Goal: Task Accomplishment & Management: Complete application form

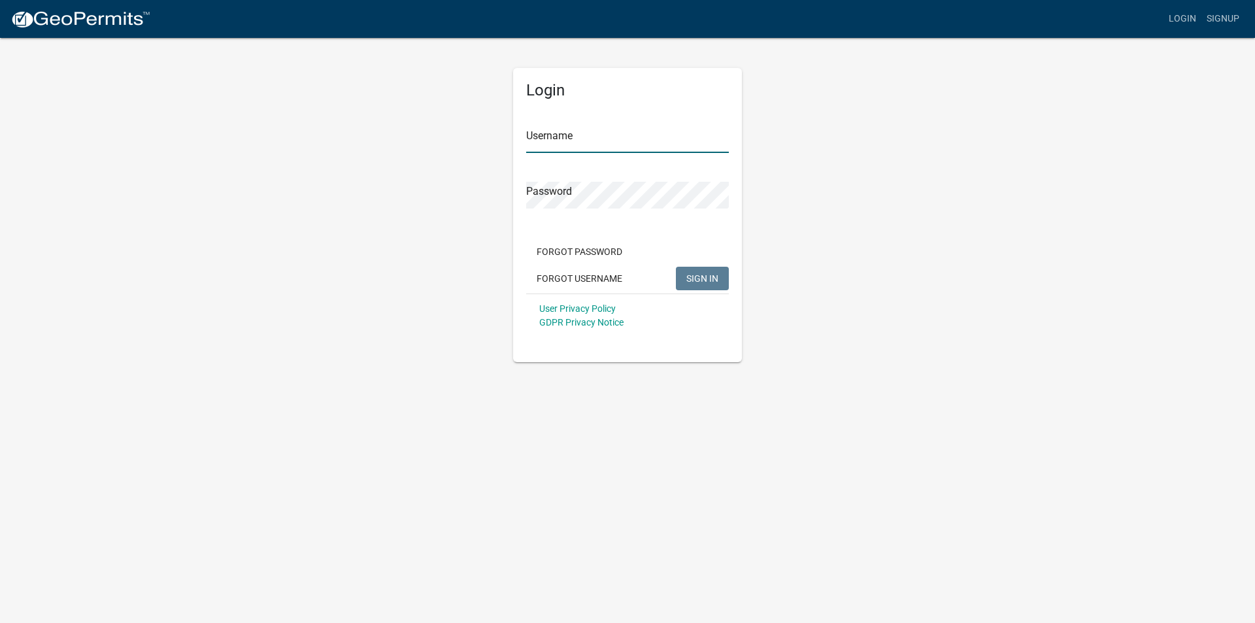
type input "bridgessinyard"
click at [707, 279] on span "SIGN IN" at bounding box center [702, 278] width 32 height 10
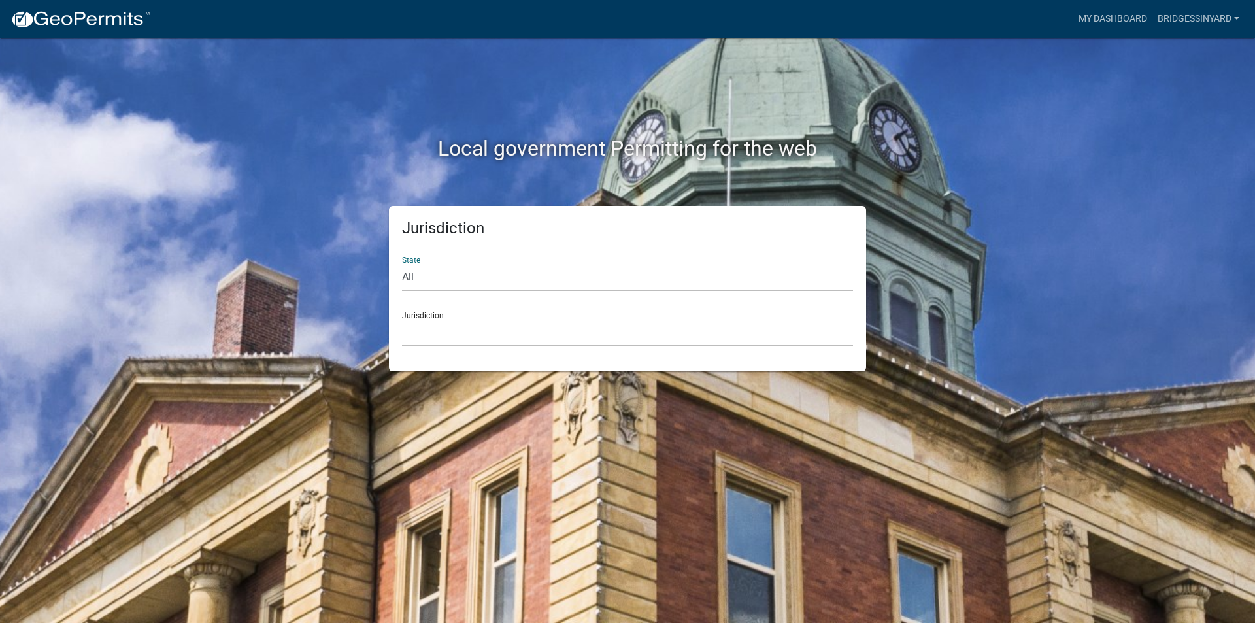
click at [415, 276] on select "All [US_STATE] [US_STATE] [US_STATE] [US_STATE] [US_STATE] [US_STATE] [US_STATE…" at bounding box center [627, 277] width 451 height 27
select select "[US_STATE]"
click at [402, 264] on select "All [US_STATE] [US_STATE] [US_STATE] [US_STATE] [US_STATE] [US_STATE] [US_STATE…" at bounding box center [627, 277] width 451 height 27
click at [439, 333] on select "[GEOGRAPHIC_DATA], [US_STATE][PERSON_NAME][GEOGRAPHIC_DATA], [US_STATE][PERSON_…" at bounding box center [627, 333] width 451 height 27
click at [402, 320] on select "[GEOGRAPHIC_DATA], [US_STATE][PERSON_NAME][GEOGRAPHIC_DATA], [US_STATE][PERSON_…" at bounding box center [627, 333] width 451 height 27
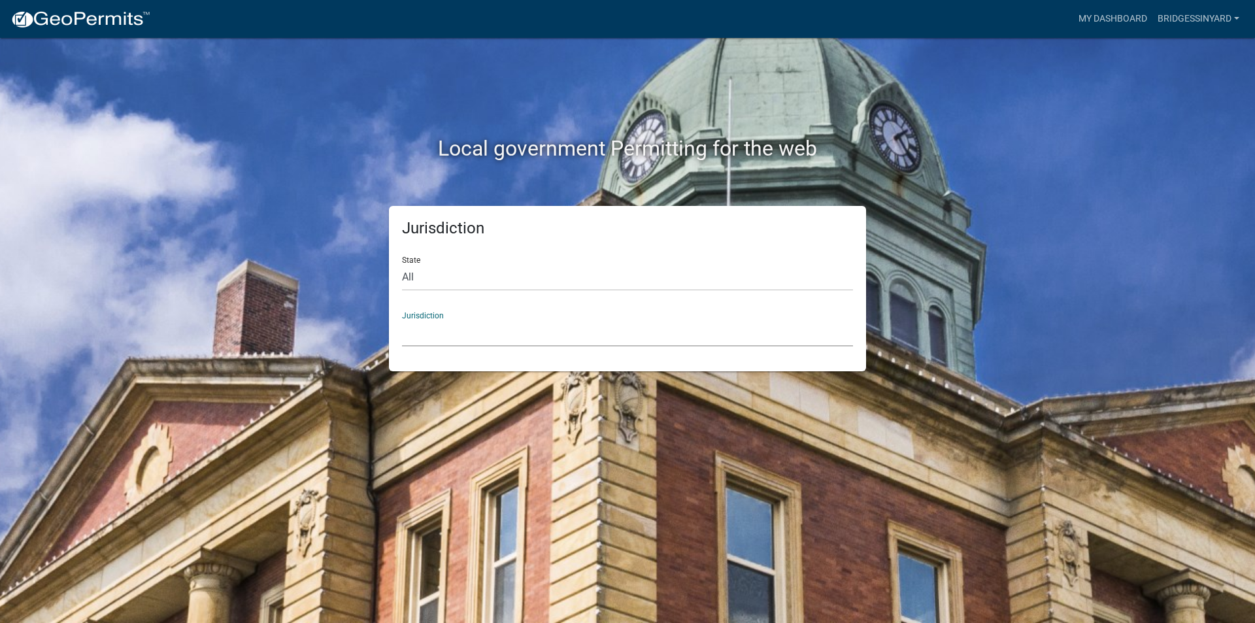
click at [460, 333] on select "[GEOGRAPHIC_DATA], [US_STATE][PERSON_NAME][GEOGRAPHIC_DATA], [US_STATE][PERSON_…" at bounding box center [627, 333] width 451 height 27
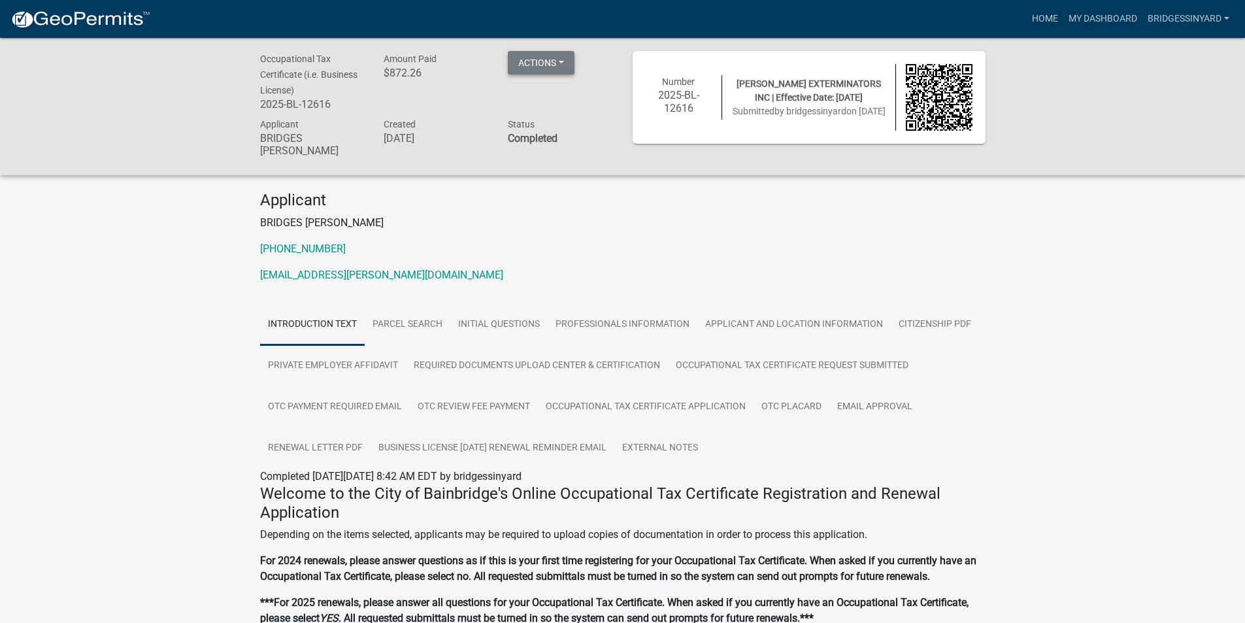
click at [562, 58] on button "Actions" at bounding box center [541, 63] width 67 height 24
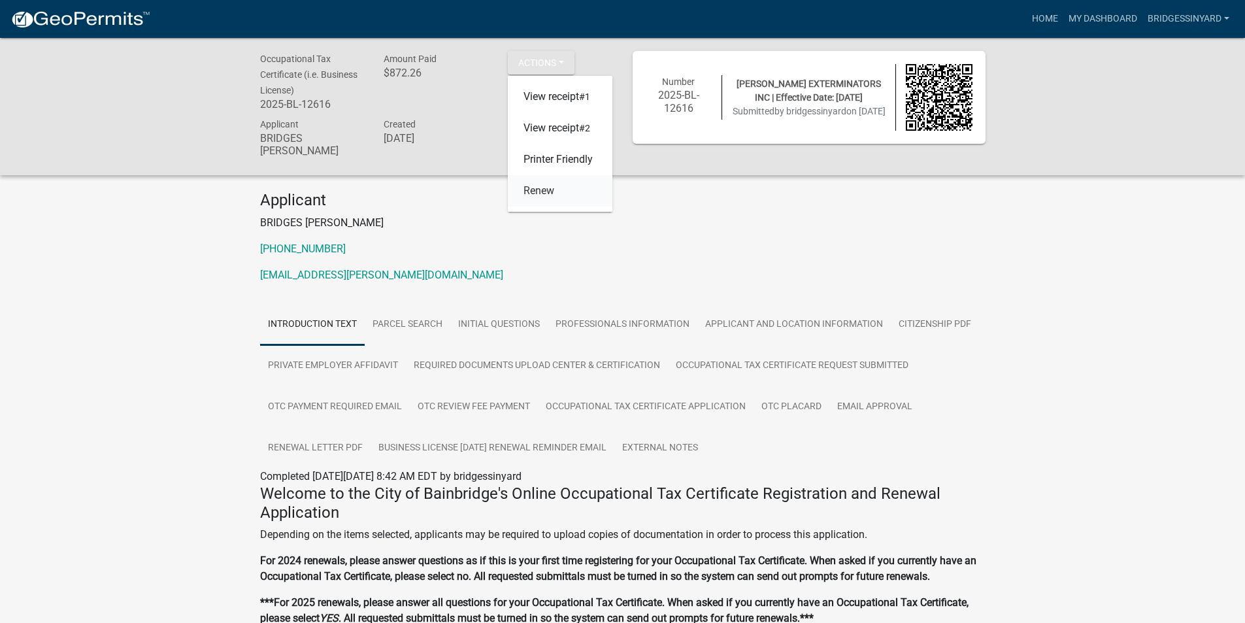
click at [545, 191] on link "Renew" at bounding box center [560, 190] width 105 height 31
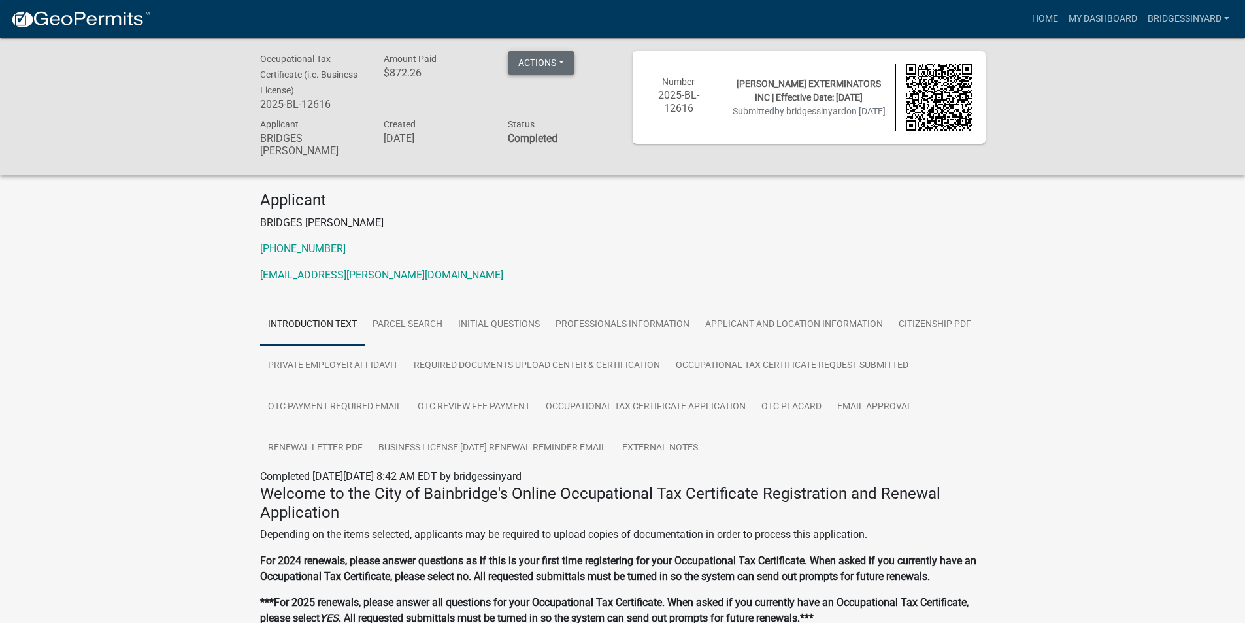
click at [562, 64] on button "Actions" at bounding box center [541, 63] width 67 height 24
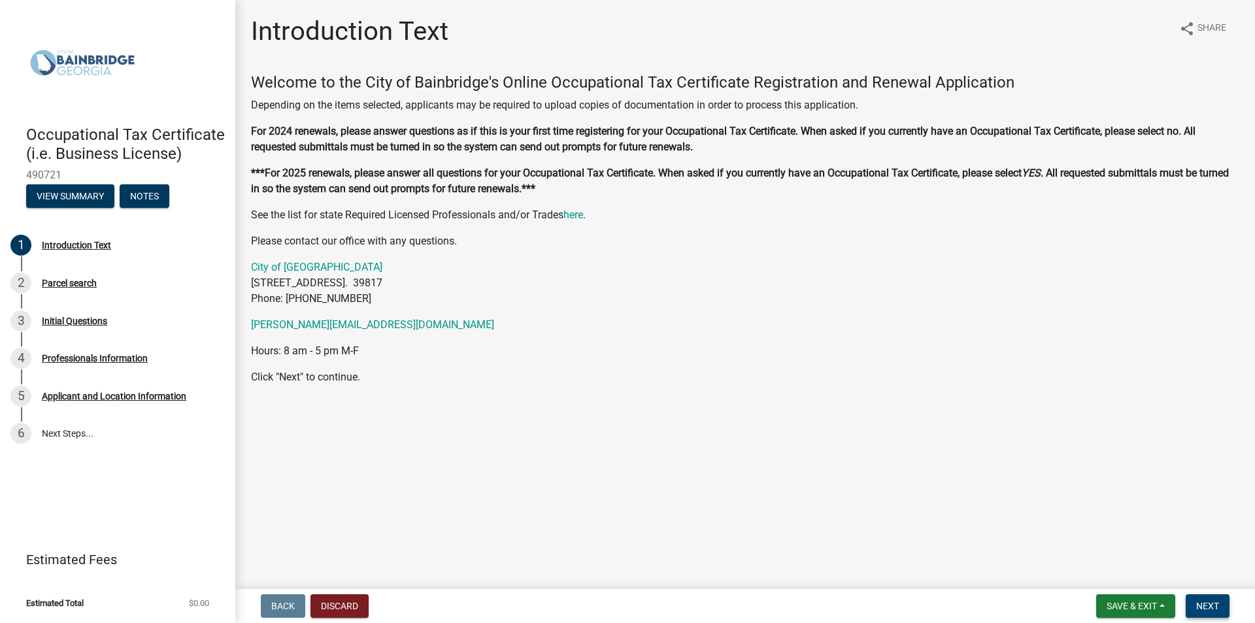
click at [1206, 604] on span "Next" at bounding box center [1207, 606] width 23 height 10
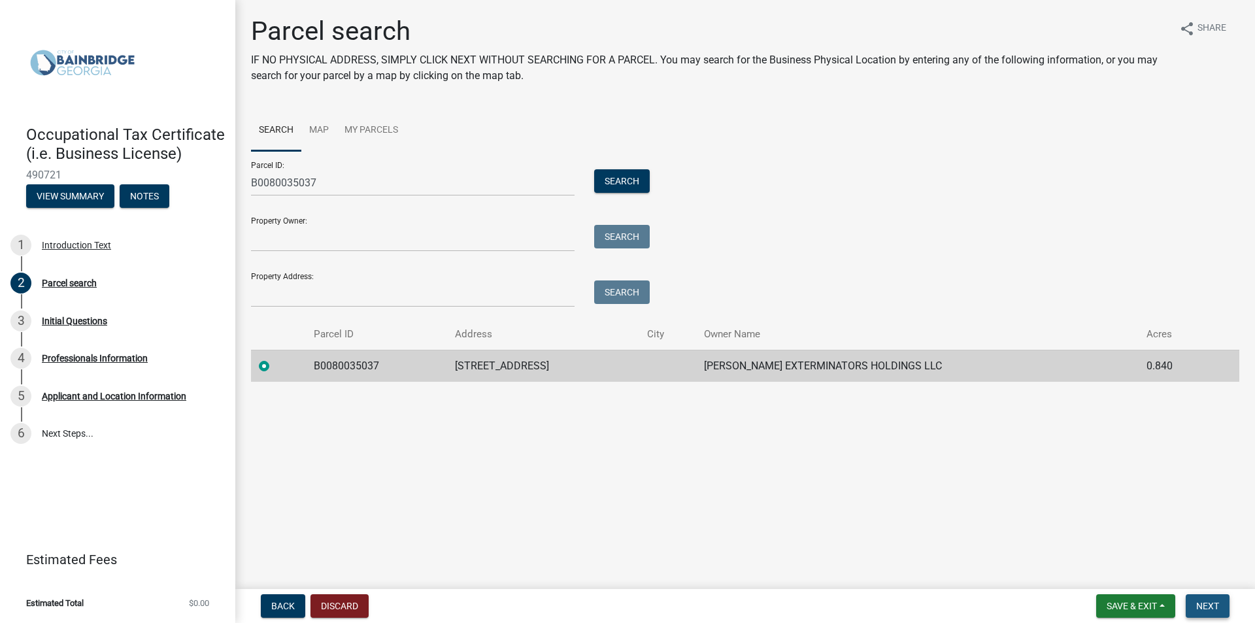
click at [1194, 605] on button "Next" at bounding box center [1208, 606] width 44 height 24
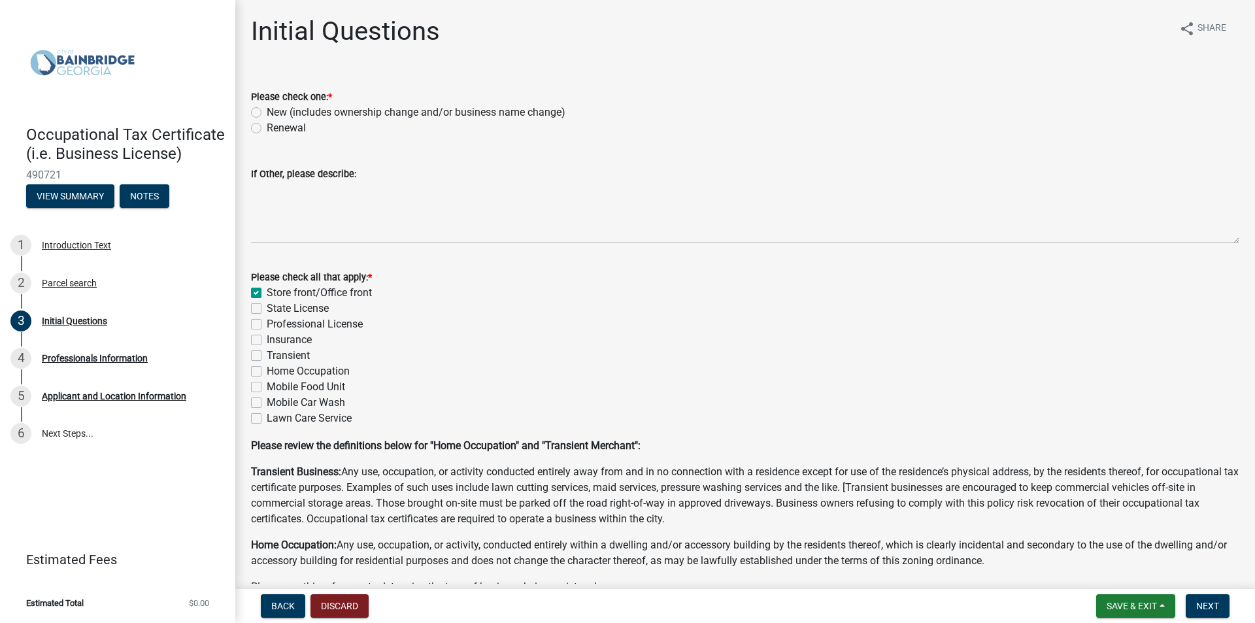
click at [267, 128] on label "Renewal" at bounding box center [286, 128] width 39 height 16
click at [267, 128] on input "Renewal" at bounding box center [271, 124] width 8 height 8
radio input "true"
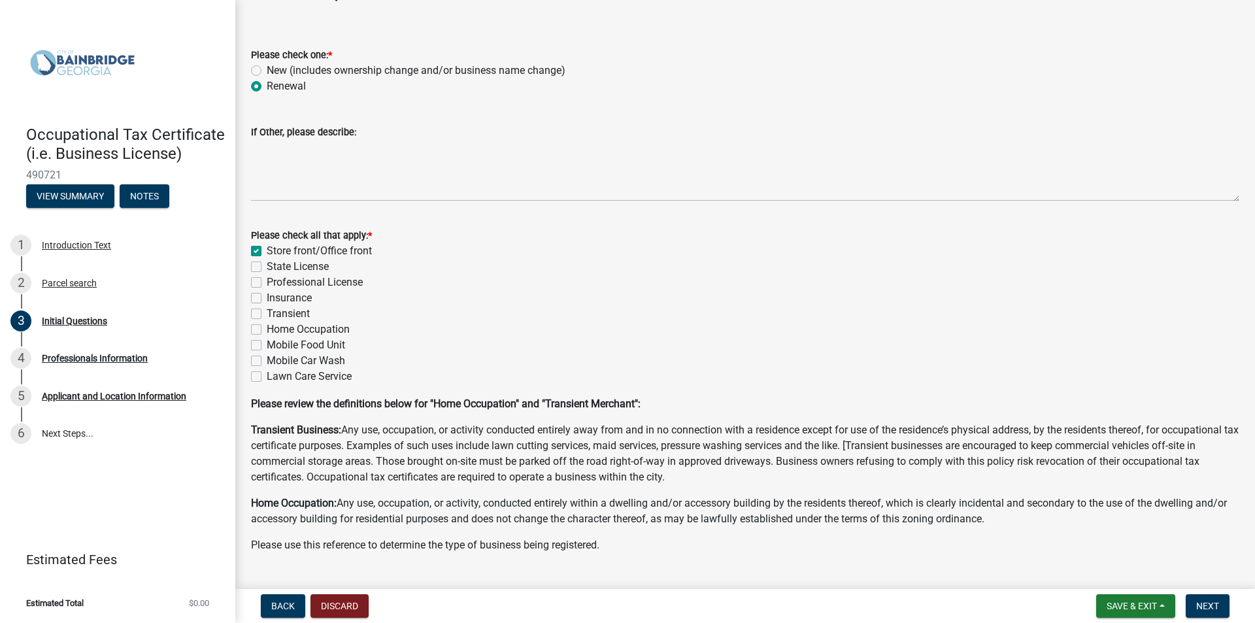
scroll to position [73, 0]
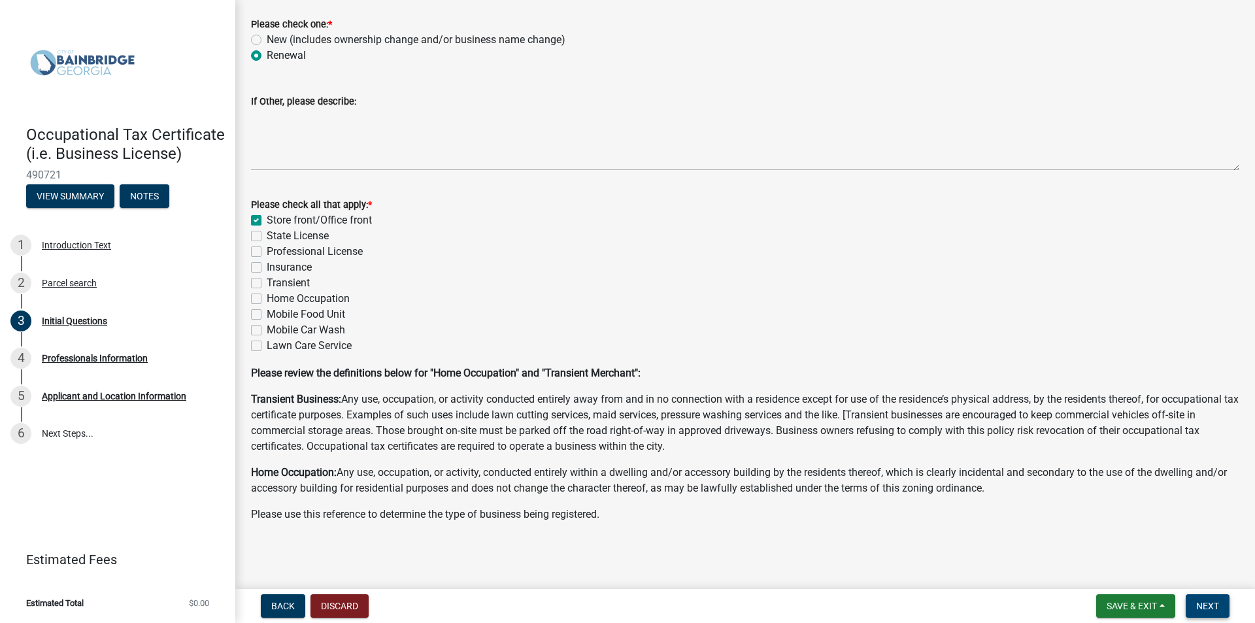
click at [1204, 603] on span "Next" at bounding box center [1207, 606] width 23 height 10
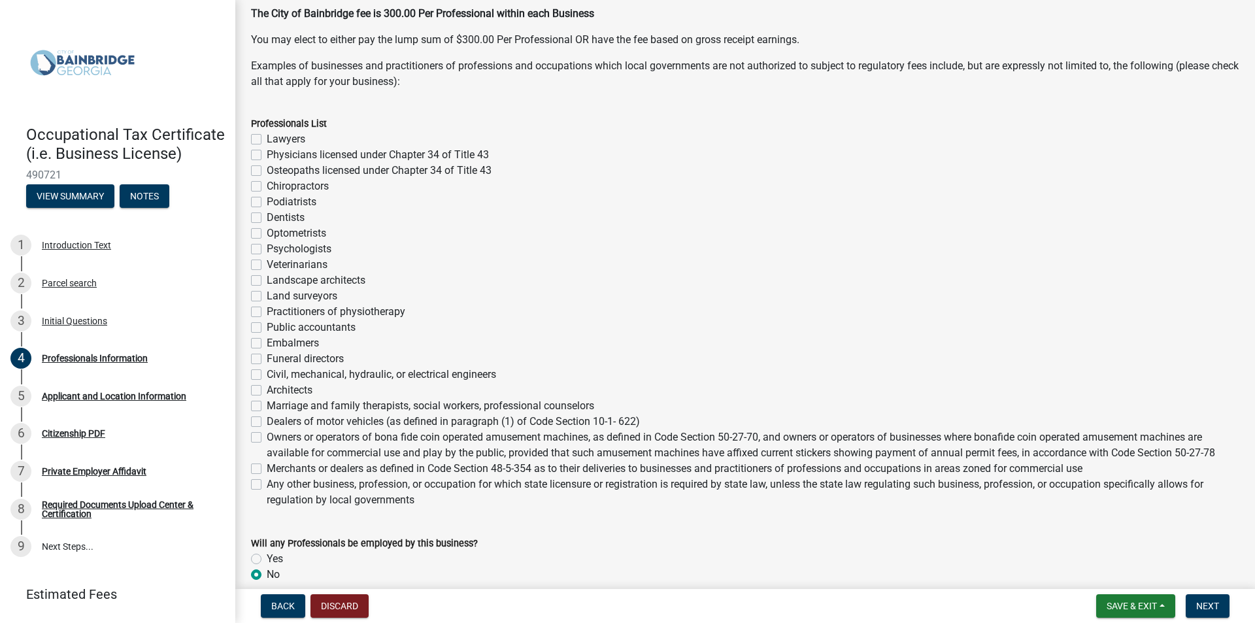
scroll to position [261, 0]
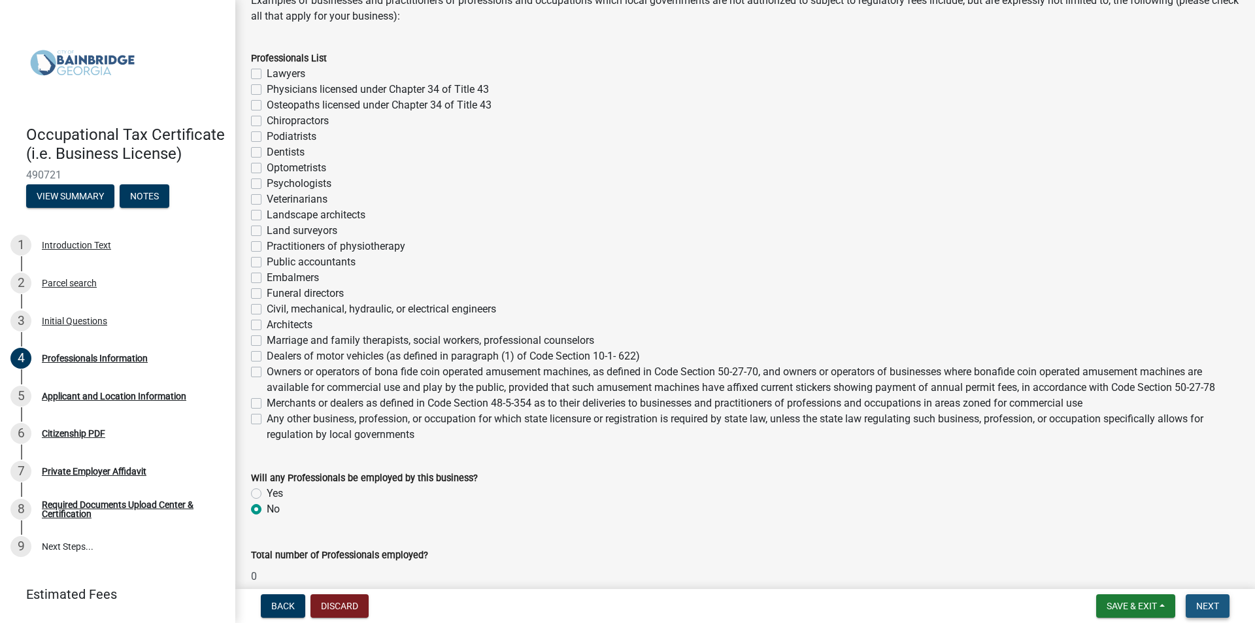
click at [1201, 602] on span "Next" at bounding box center [1207, 606] width 23 height 10
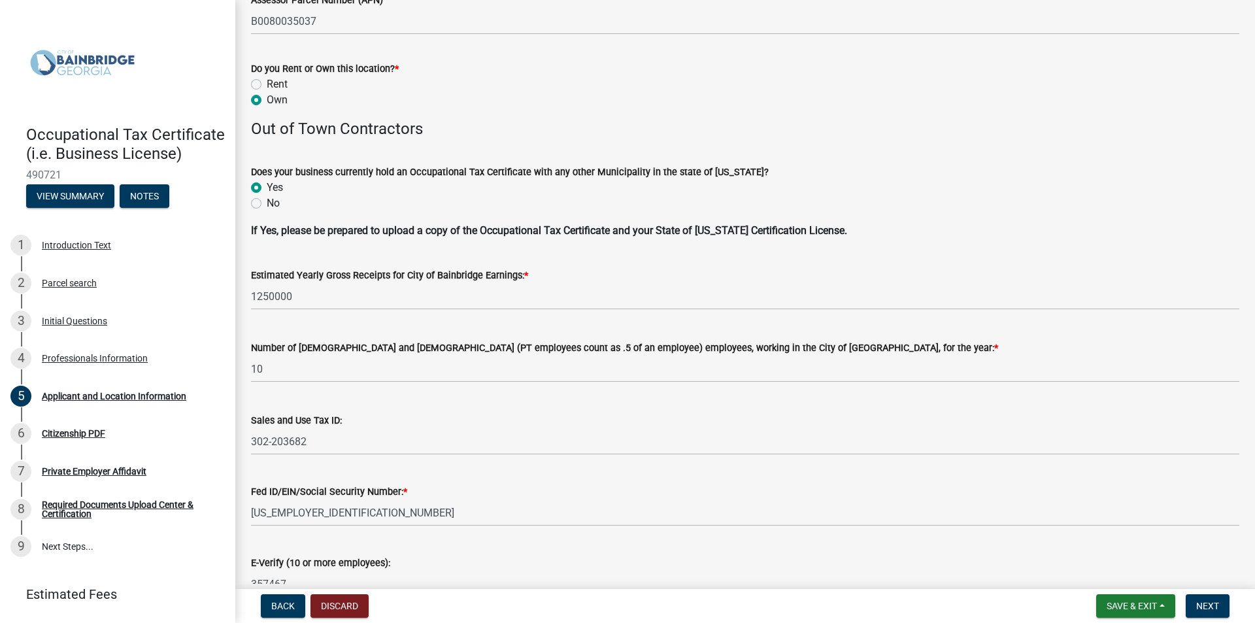
scroll to position [1438, 0]
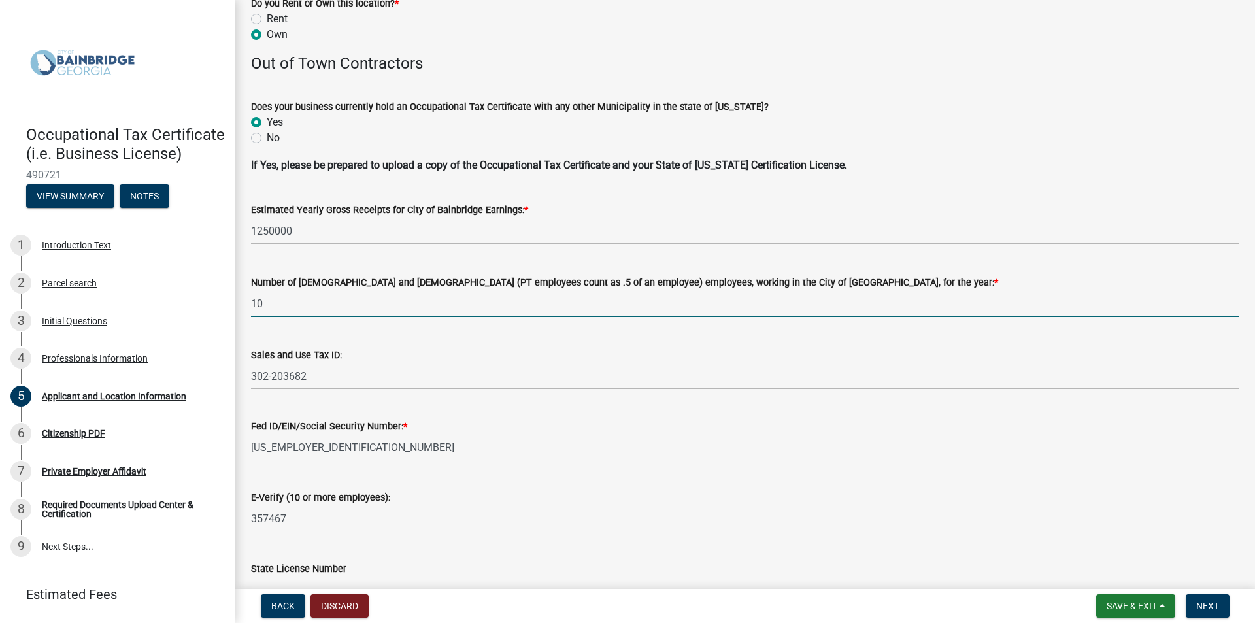
click at [336, 303] on input "10" at bounding box center [745, 303] width 988 height 27
type input "12"
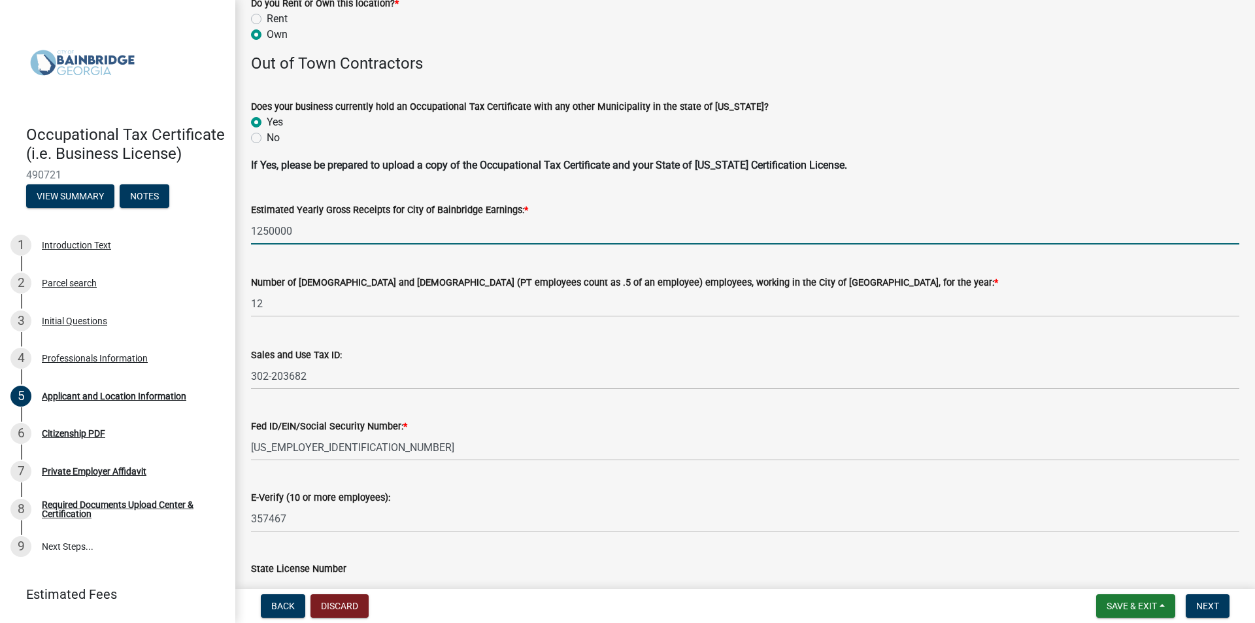
click at [261, 230] on input "1250000" at bounding box center [745, 231] width 988 height 27
type input "1350000"
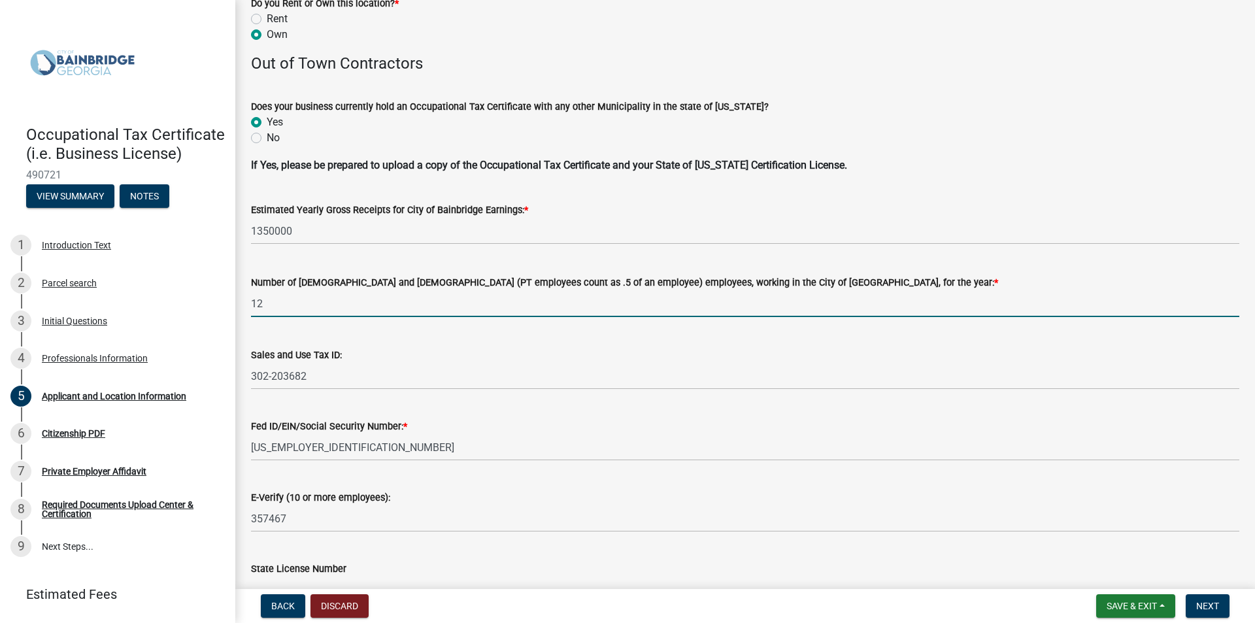
click at [506, 291] on input "12" at bounding box center [745, 303] width 988 height 27
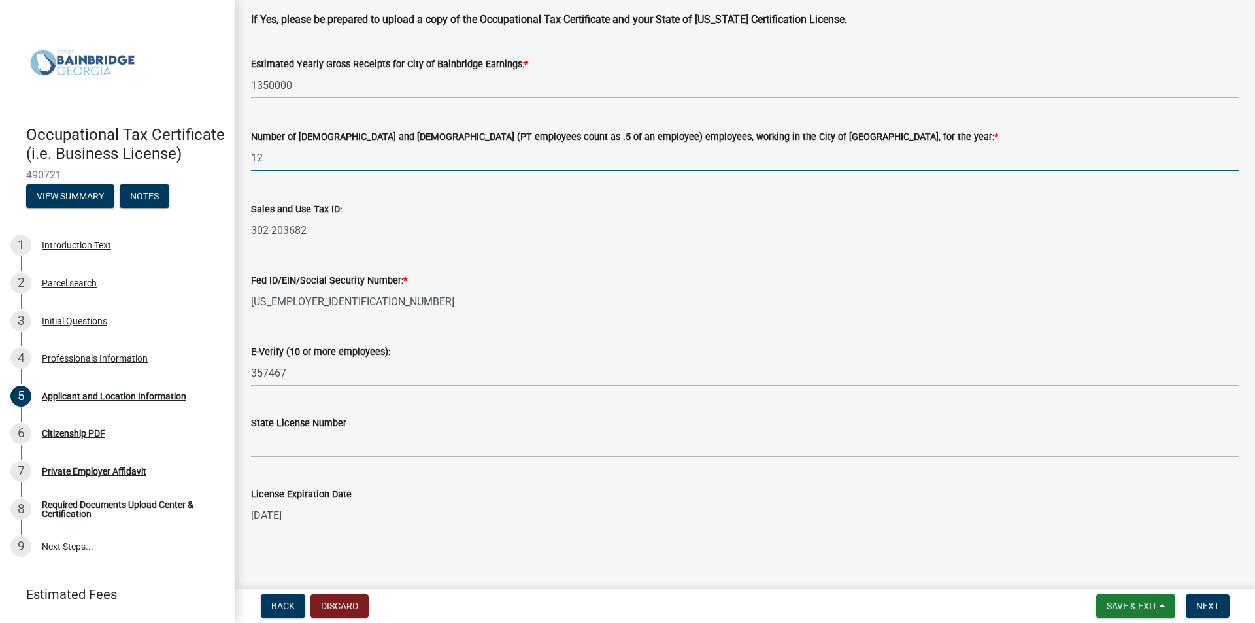
scroll to position [1592, 0]
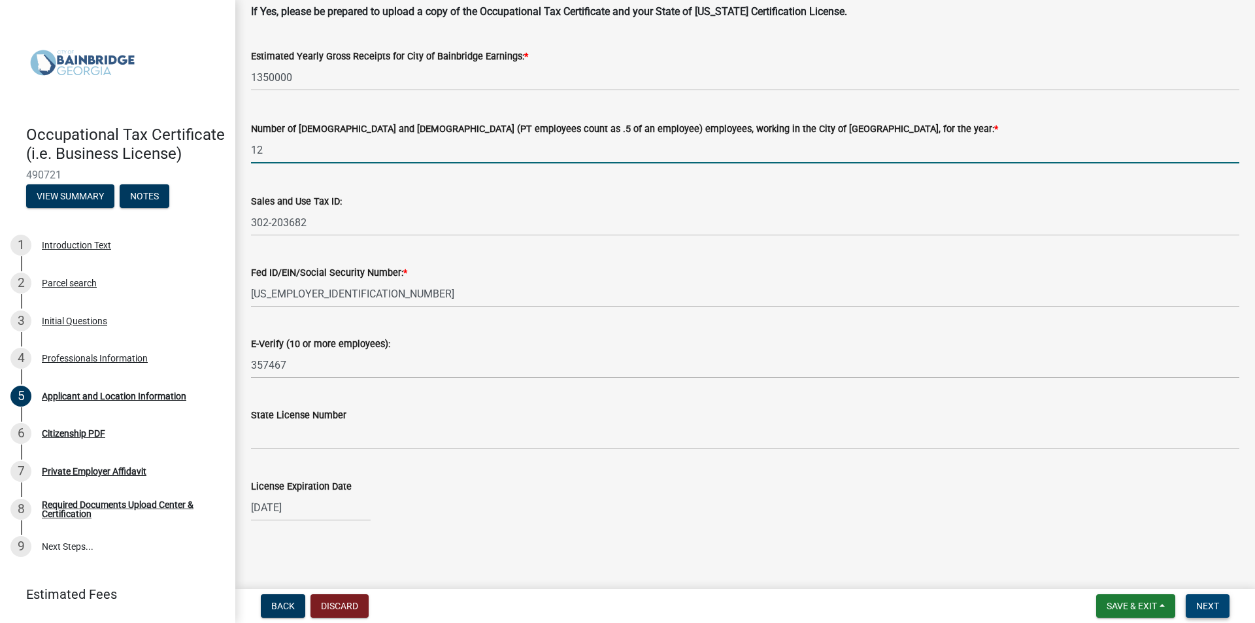
click at [1201, 604] on span "Next" at bounding box center [1207, 606] width 23 height 10
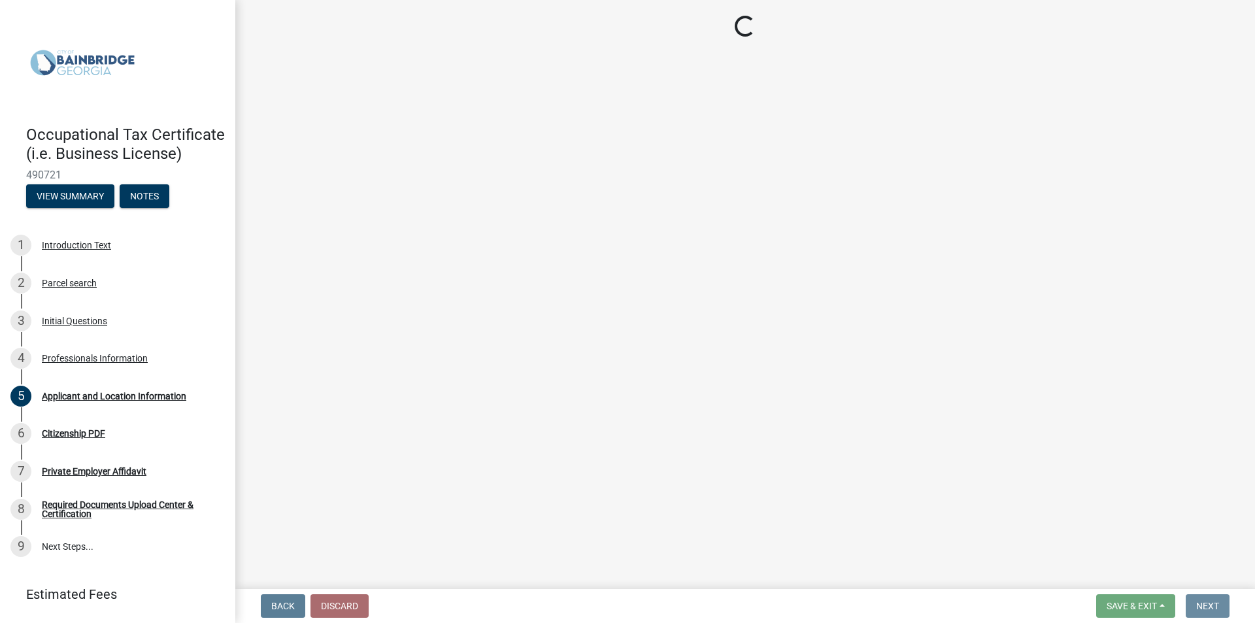
scroll to position [0, 0]
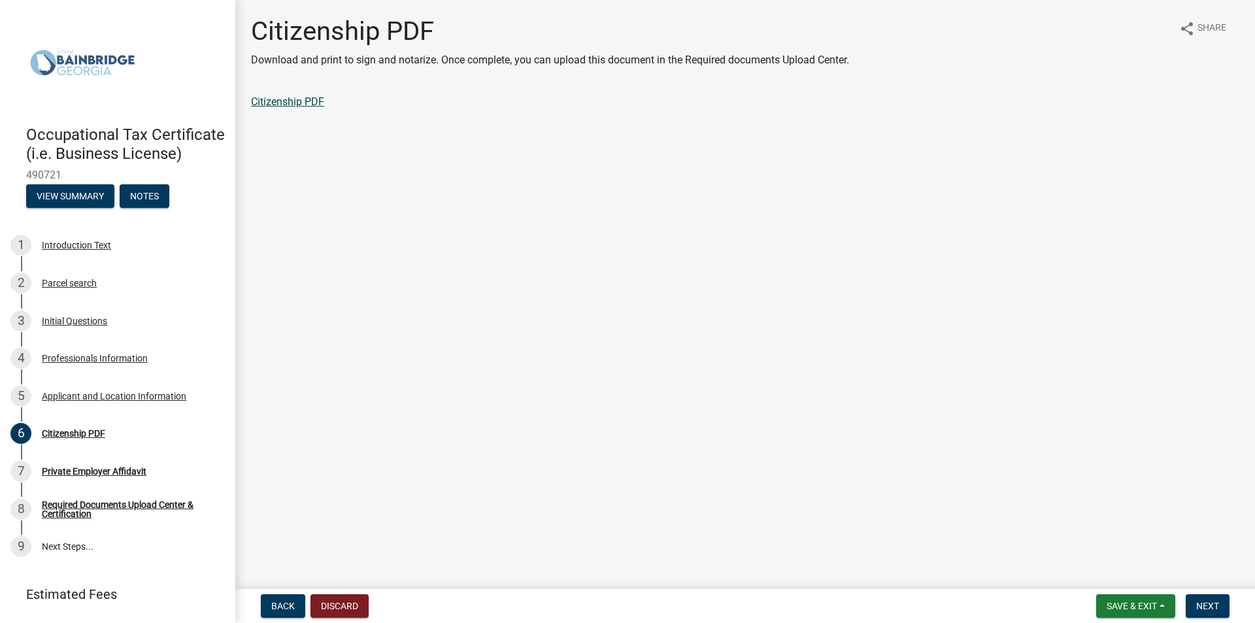
click at [293, 104] on link "Citizenship PDF" at bounding box center [287, 101] width 73 height 12
click at [1204, 601] on span "Next" at bounding box center [1207, 606] width 23 height 10
click at [352, 103] on link "Private Employer Affidavit" at bounding box center [310, 101] width 119 height 12
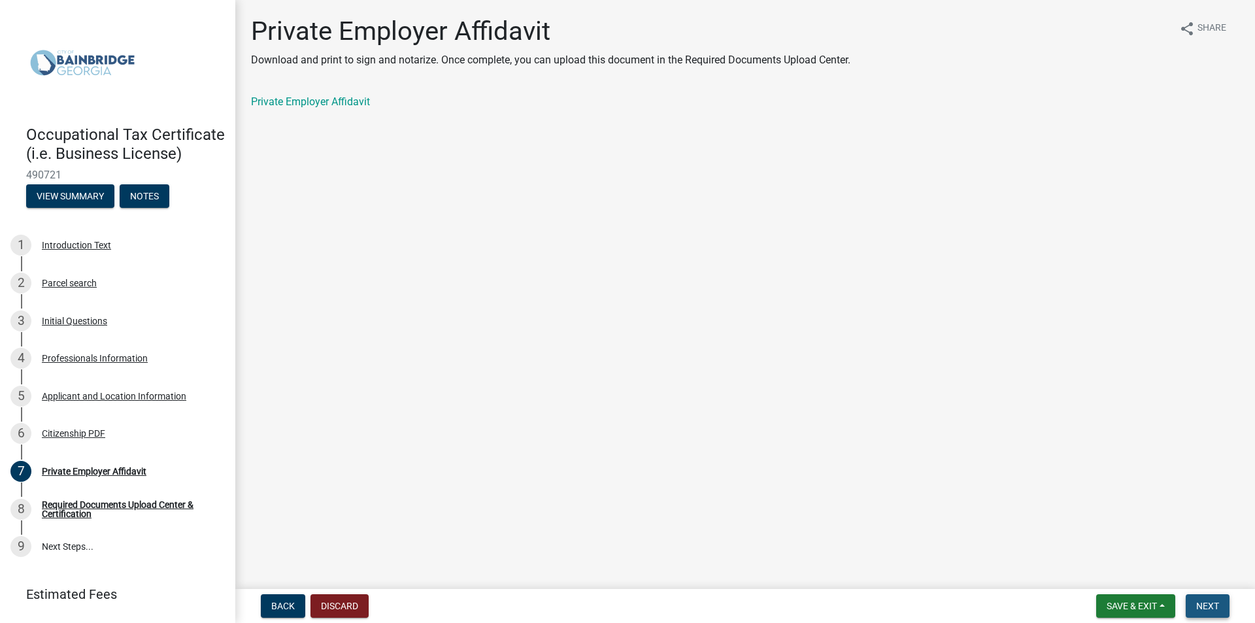
click at [1208, 601] on span "Next" at bounding box center [1207, 606] width 23 height 10
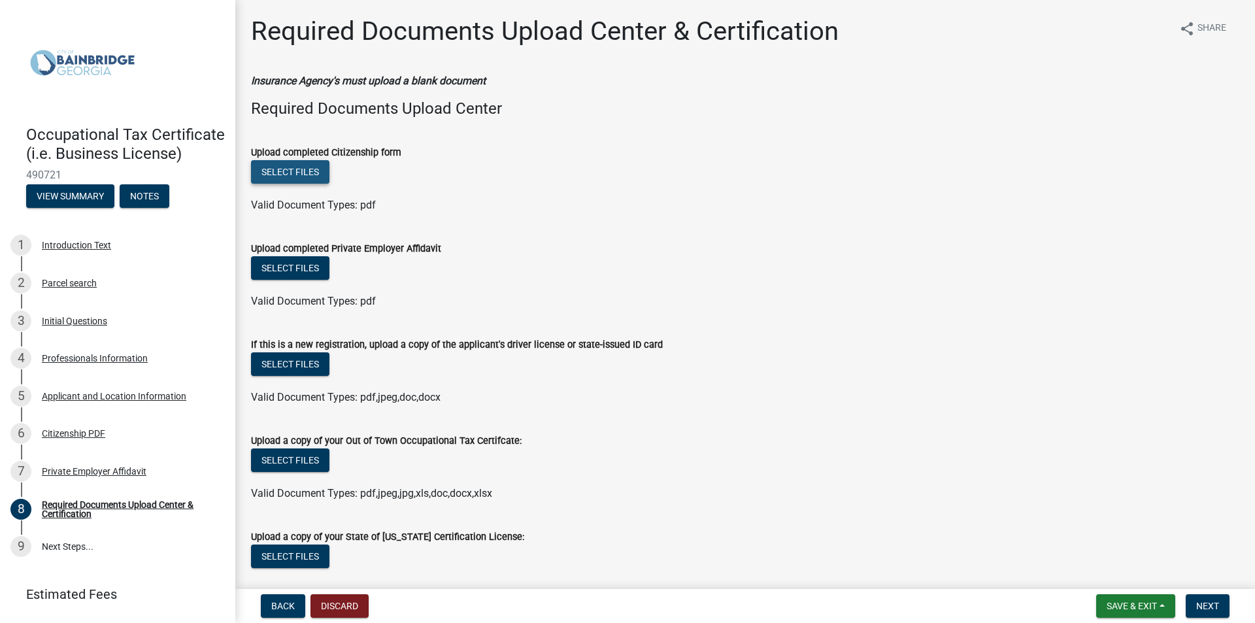
click at [309, 166] on button "Select files" at bounding box center [290, 172] width 78 height 24
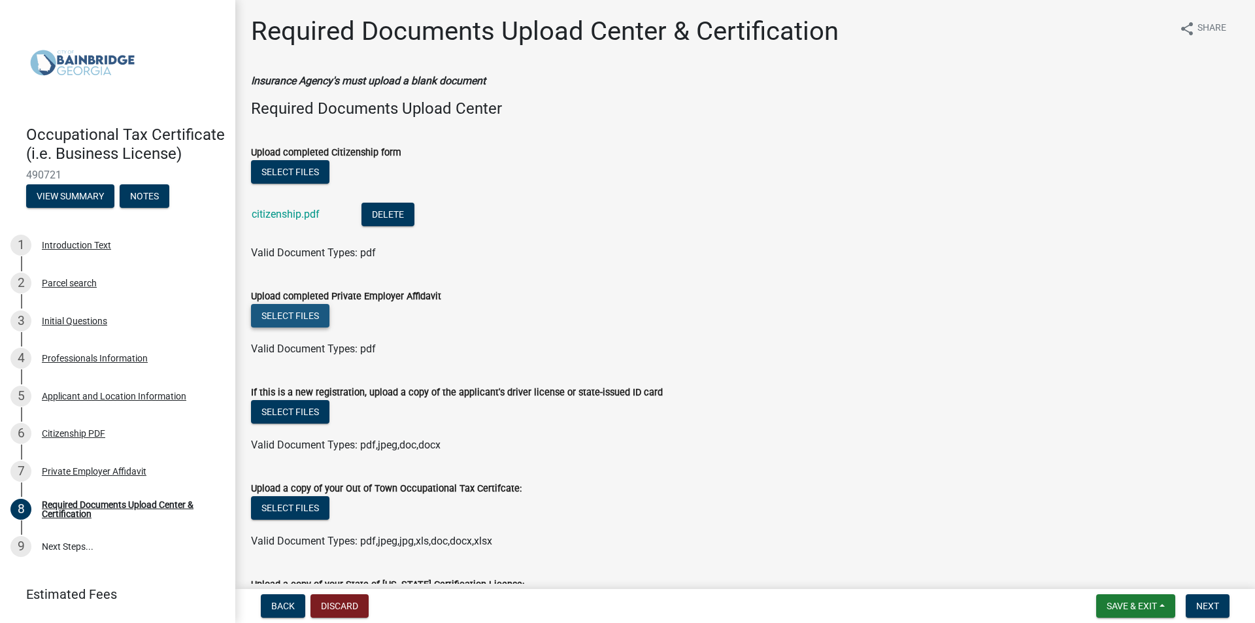
click at [290, 311] on button "Select files" at bounding box center [290, 316] width 78 height 24
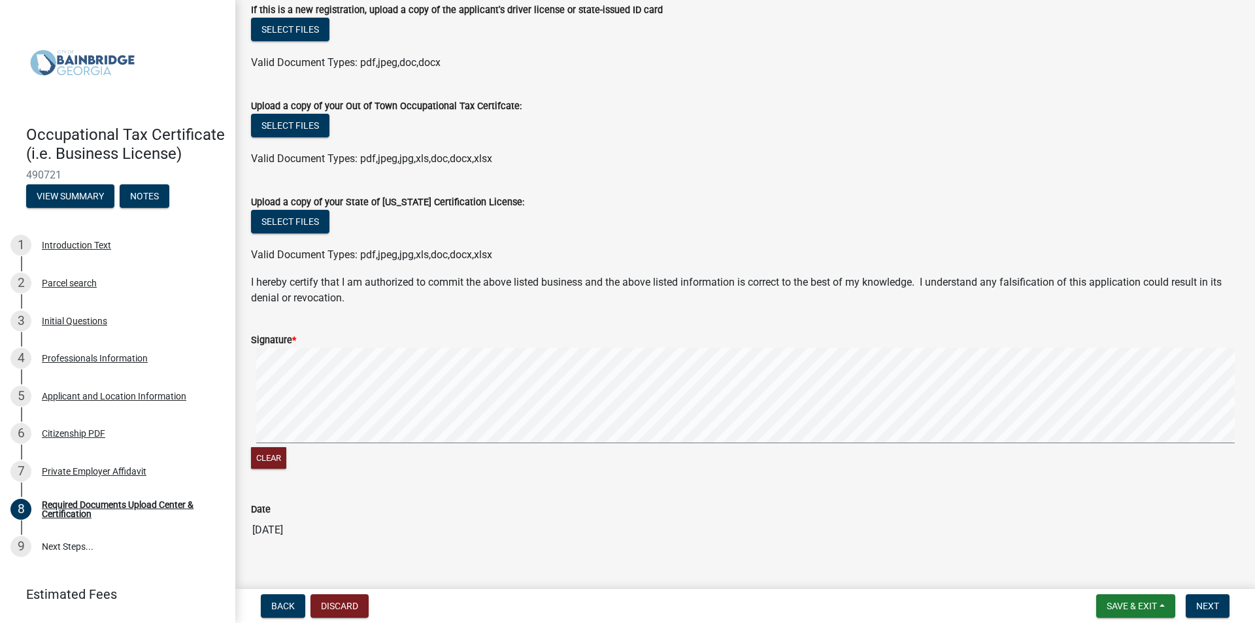
scroll to position [451, 0]
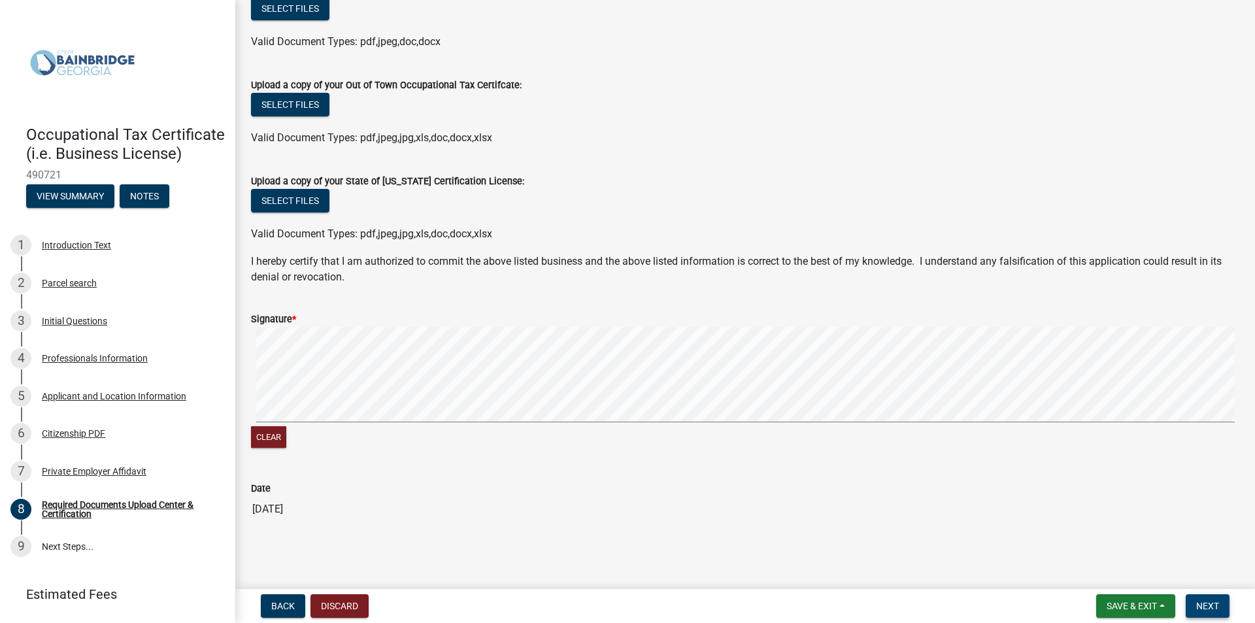
click at [1214, 601] on span "Next" at bounding box center [1207, 606] width 23 height 10
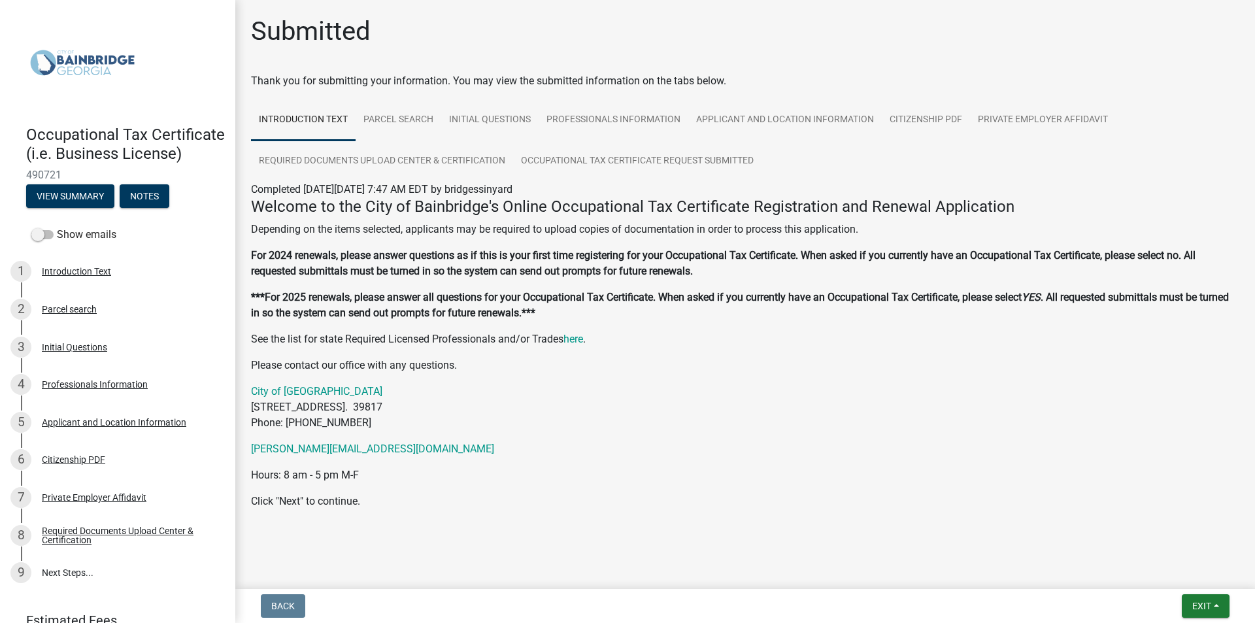
scroll to position [3, 0]
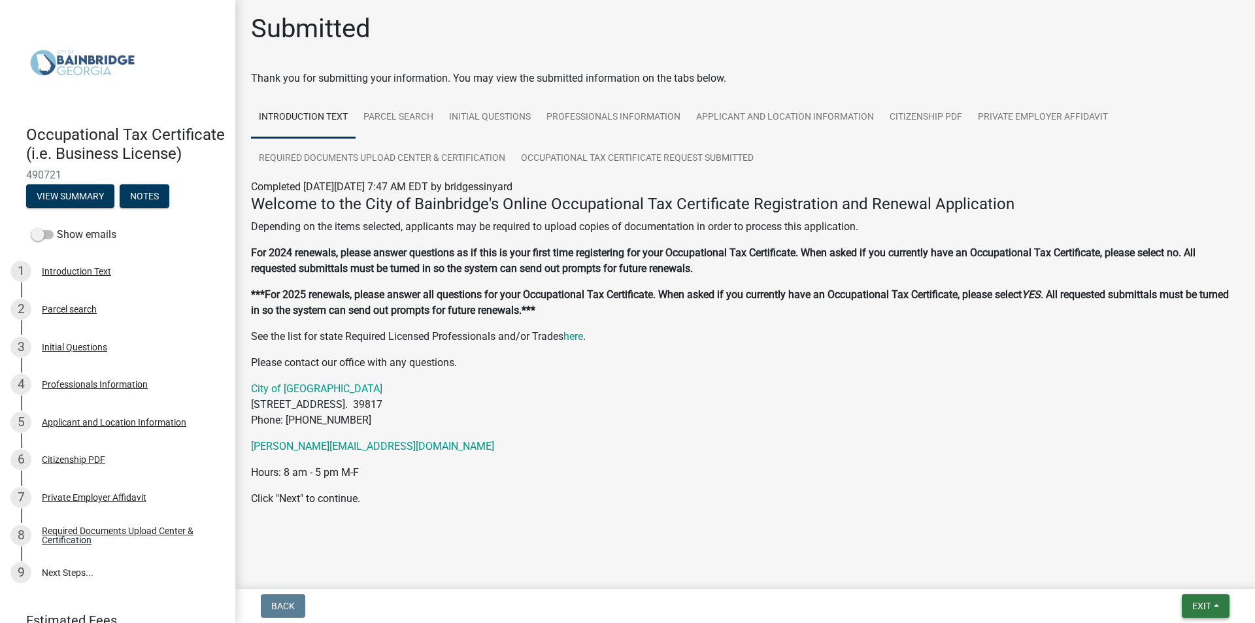
click at [1194, 603] on span "Exit" at bounding box center [1201, 606] width 19 height 10
click at [1186, 565] on button "Save & Exit" at bounding box center [1177, 571] width 105 height 31
